Goal: Task Accomplishment & Management: Manage account settings

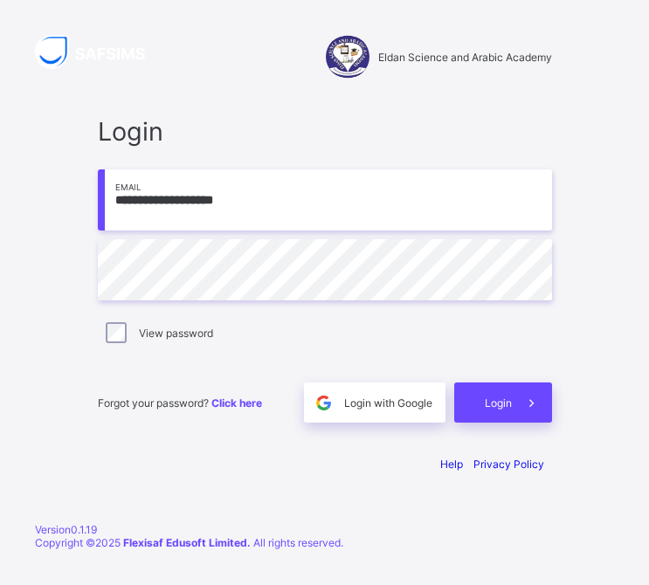
type input "**********"
click at [501, 409] on div "Login" at bounding box center [503, 402] width 98 height 40
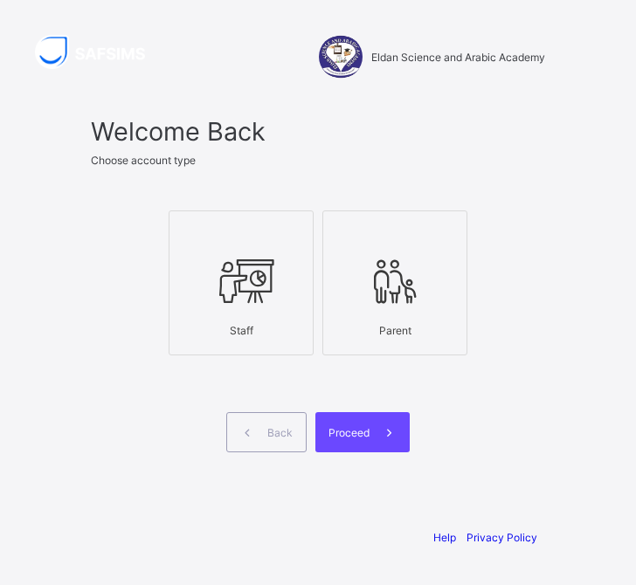
click at [247, 302] on icon at bounding box center [240, 281] width 61 height 52
click at [349, 439] on div "Proceed" at bounding box center [362, 432] width 94 height 40
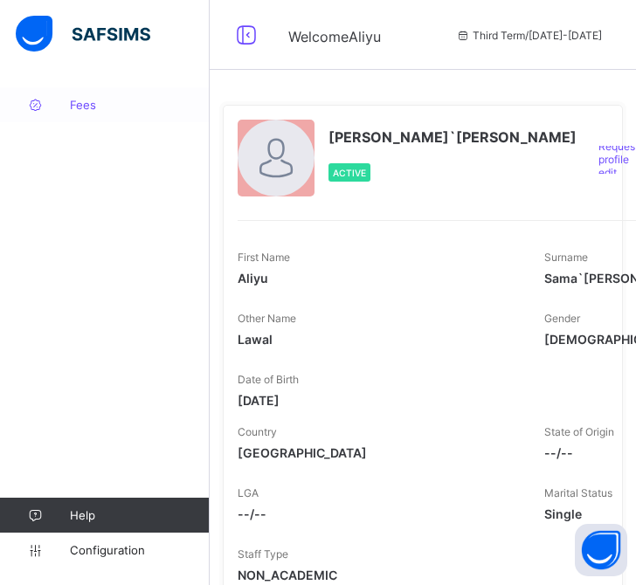
click at [86, 114] on link "Fees" at bounding box center [105, 104] width 210 height 35
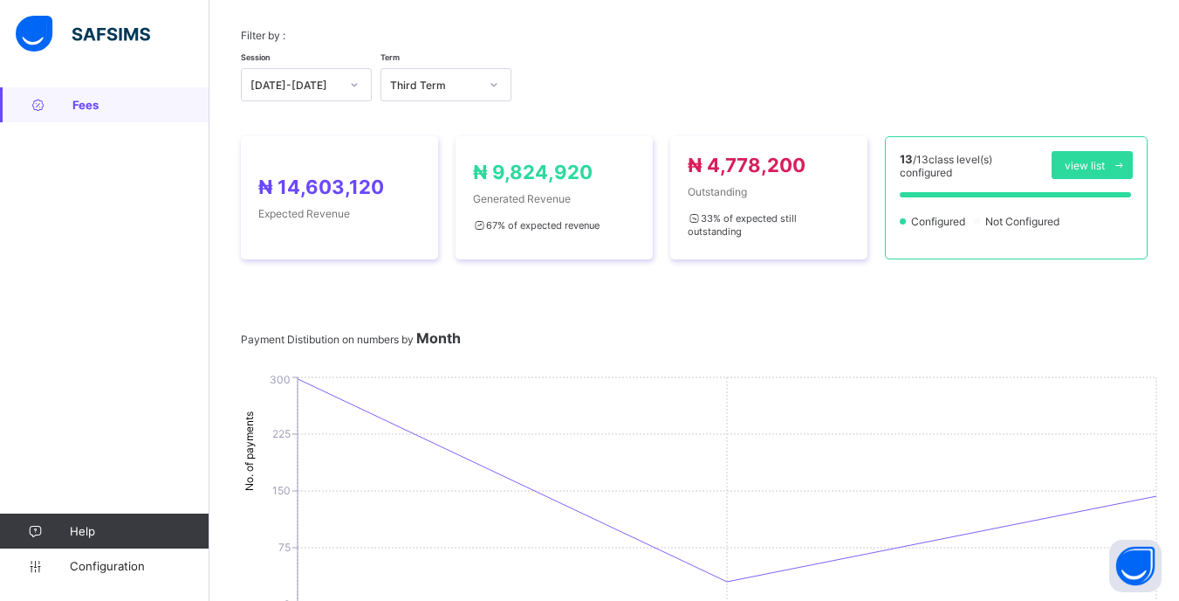
scroll to position [175, 0]
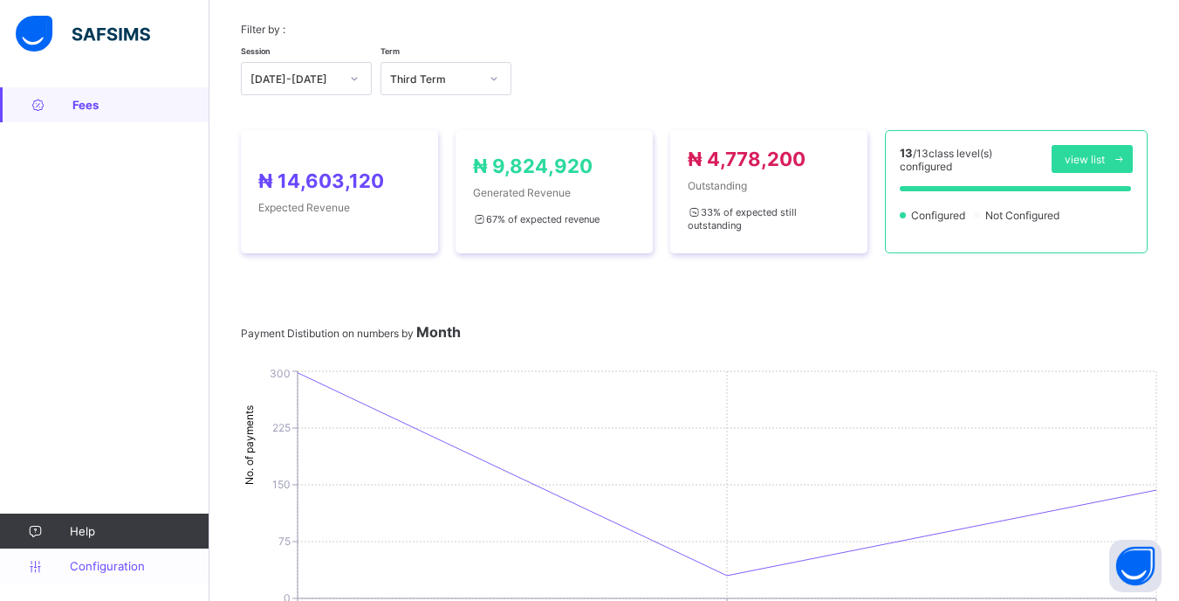
click at [109, 570] on span "Configuration" at bounding box center [139, 566] width 139 height 14
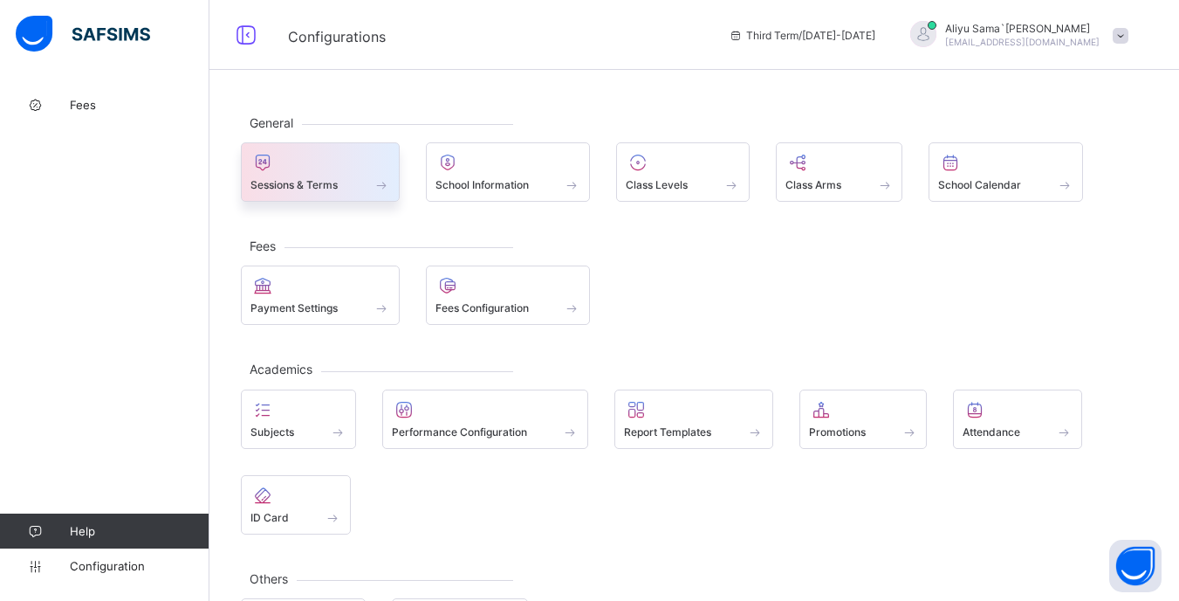
click at [356, 182] on div "Sessions & Terms" at bounding box center [321, 184] width 140 height 15
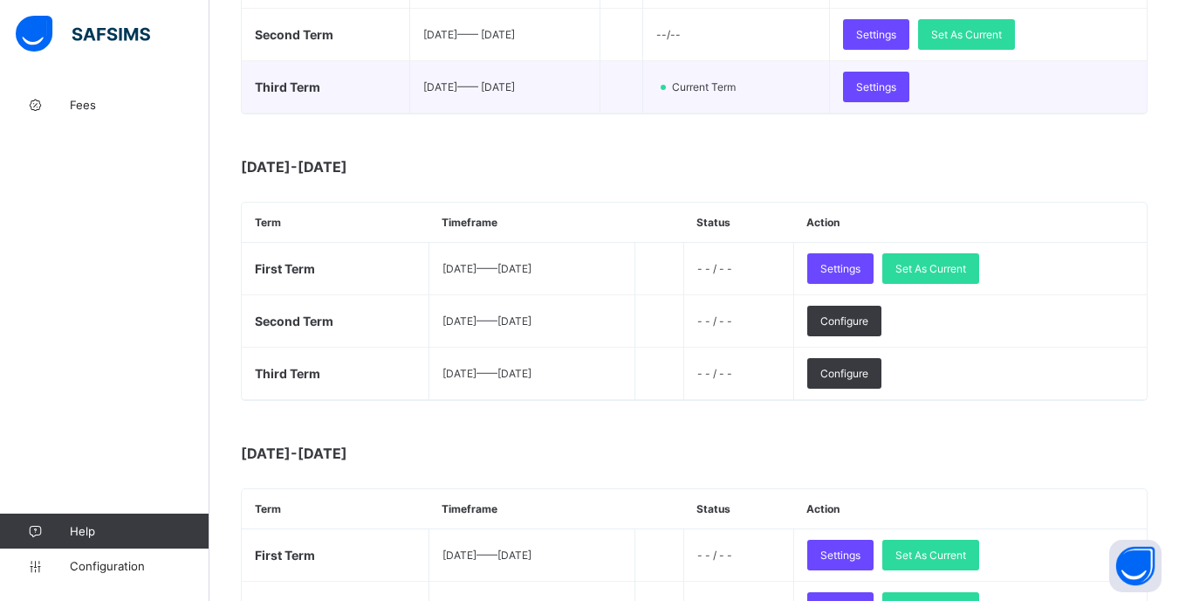
scroll to position [436, 0]
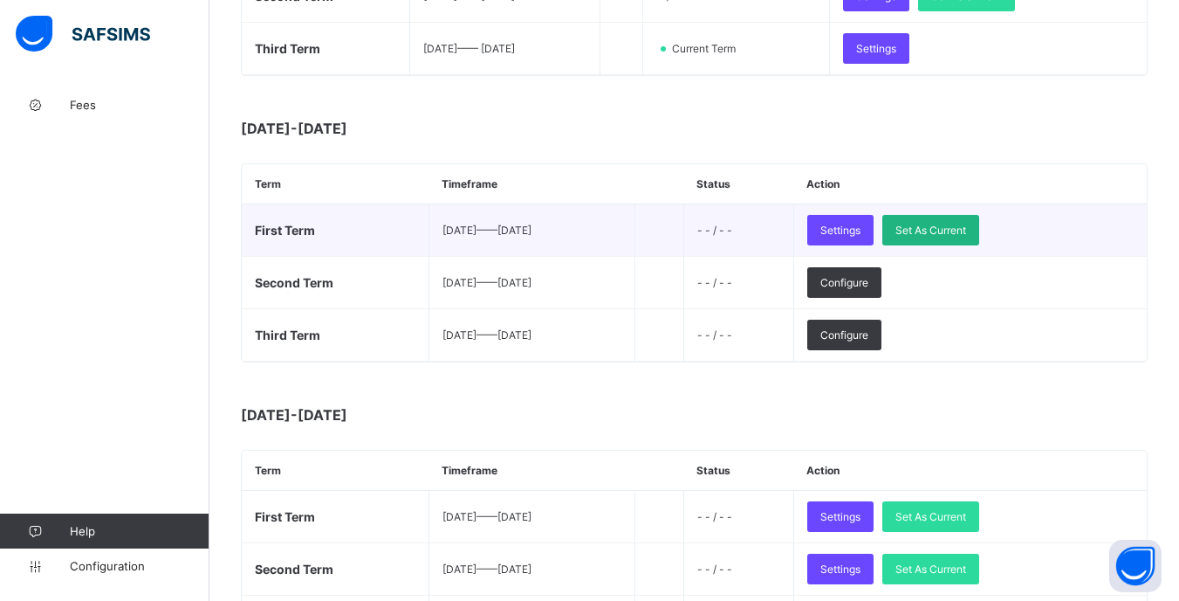
click at [635, 225] on span "Set As Current" at bounding box center [931, 229] width 71 height 13
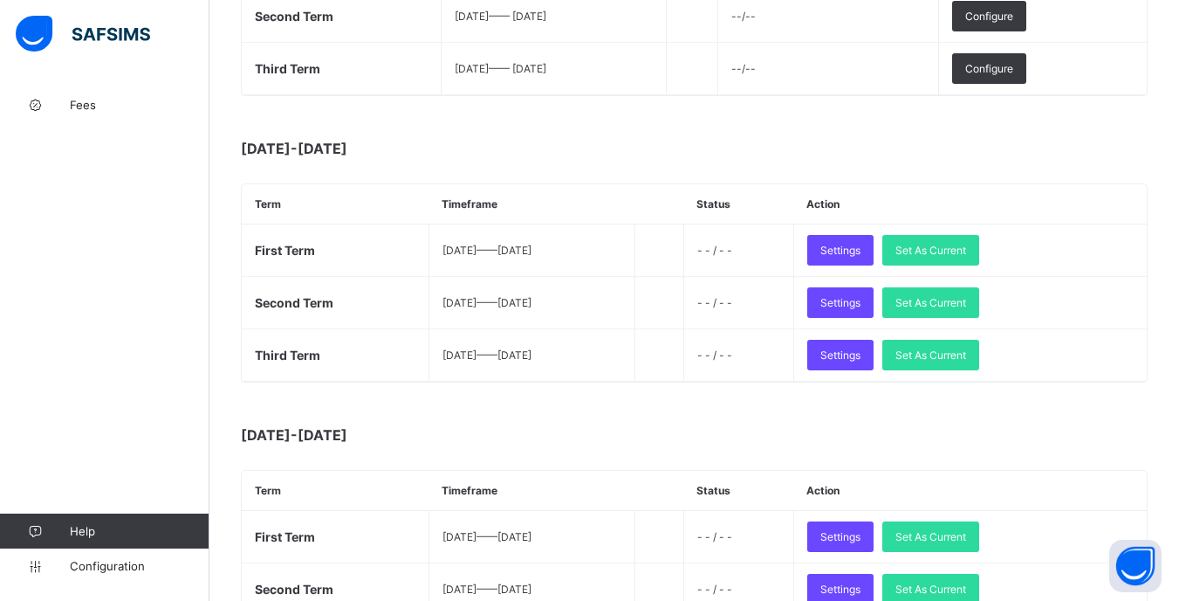
scroll to position [524, 0]
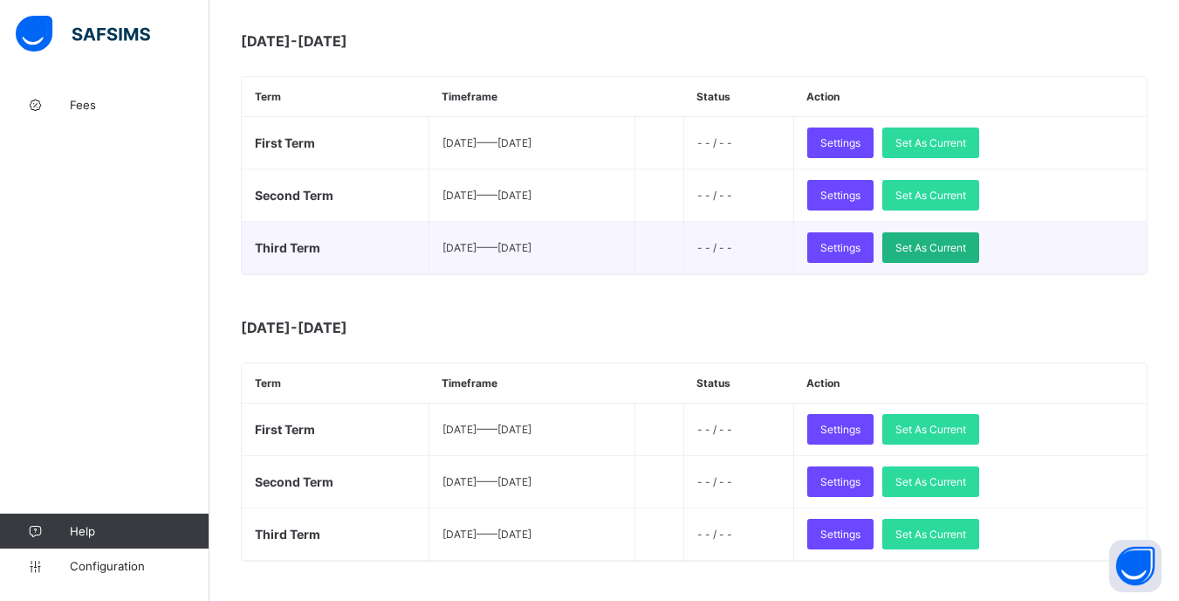
click at [635, 248] on span "Set As Current" at bounding box center [931, 247] width 71 height 13
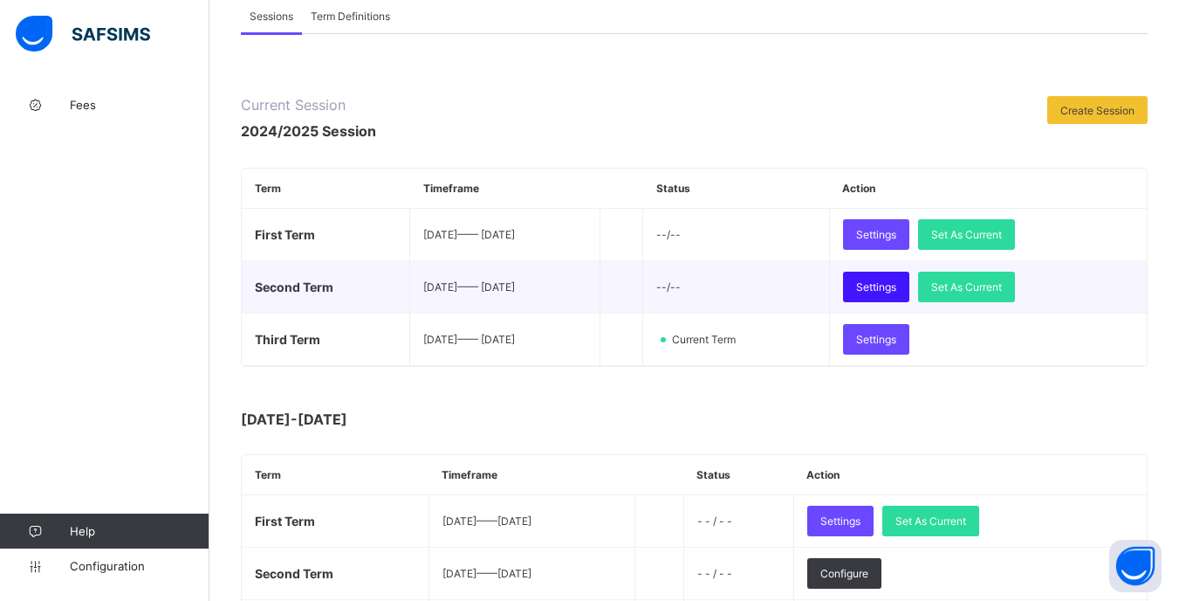
scroll to position [175, 0]
